Goal: Task Accomplishment & Management: Use online tool/utility

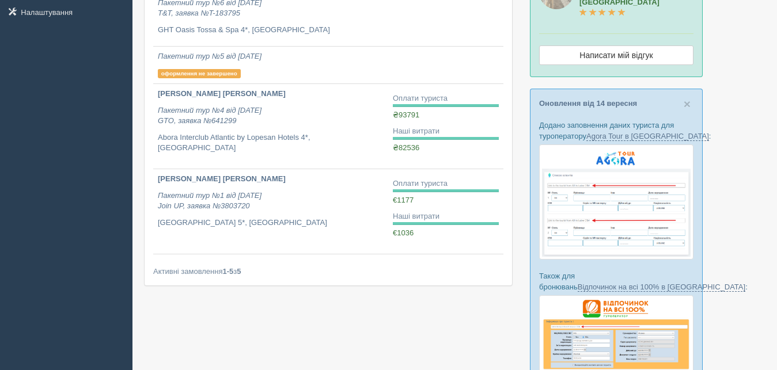
scroll to position [176, 0]
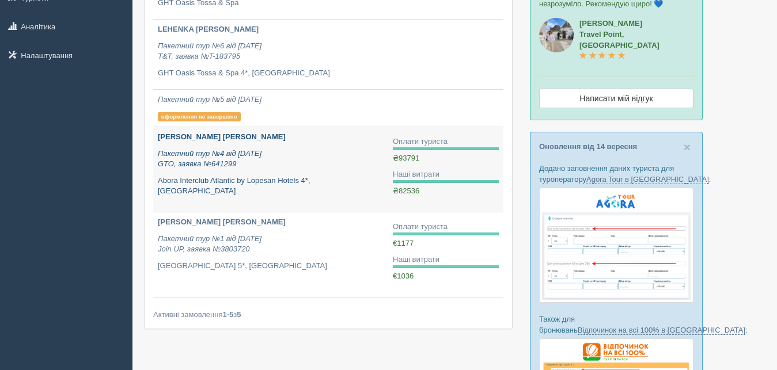
click at [190, 134] on b "[PERSON_NAME] [PERSON_NAME]" at bounding box center [222, 136] width 128 height 9
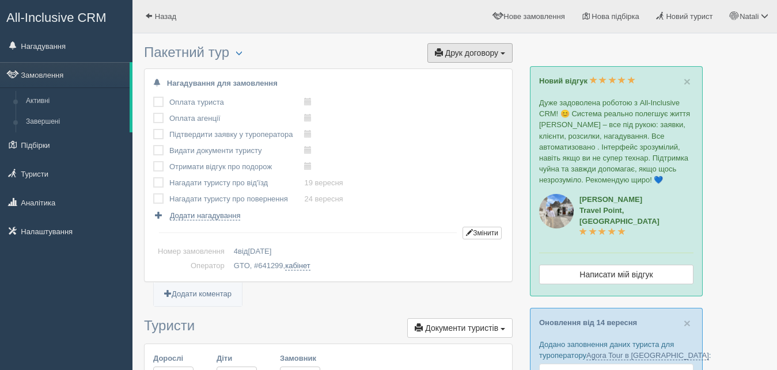
click at [480, 51] on span "Друк договору" at bounding box center [471, 52] width 53 height 9
click at [470, 76] on link "GTO" at bounding box center [466, 74] width 91 height 19
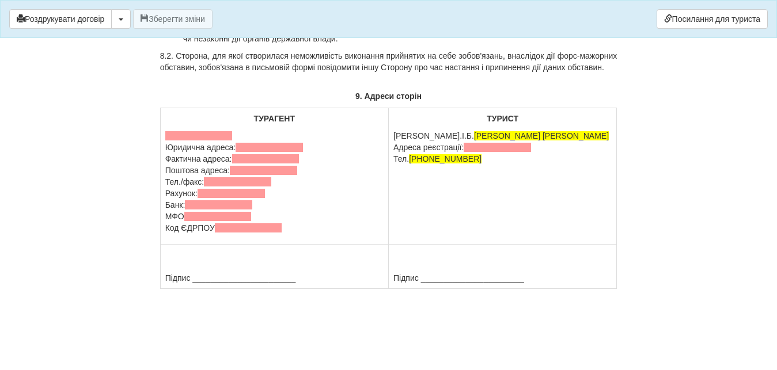
scroll to position [3819, 0]
